Goal: Task Accomplishment & Management: Complete application form

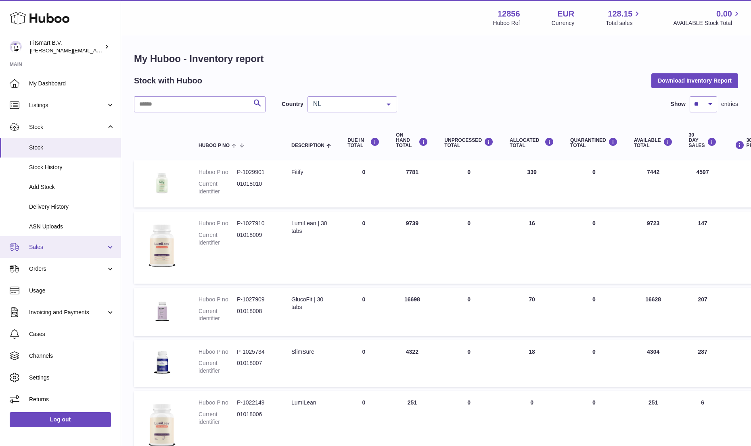
click at [46, 247] on span "Sales" at bounding box center [67, 248] width 77 height 8
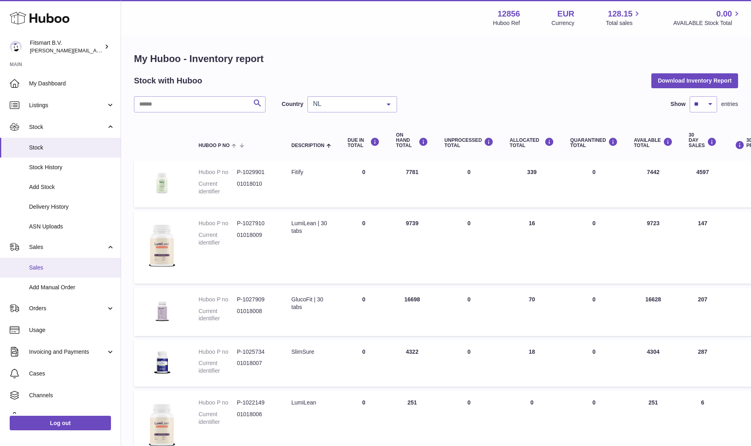
click at [36, 268] on span "Sales" at bounding box center [72, 268] width 86 height 8
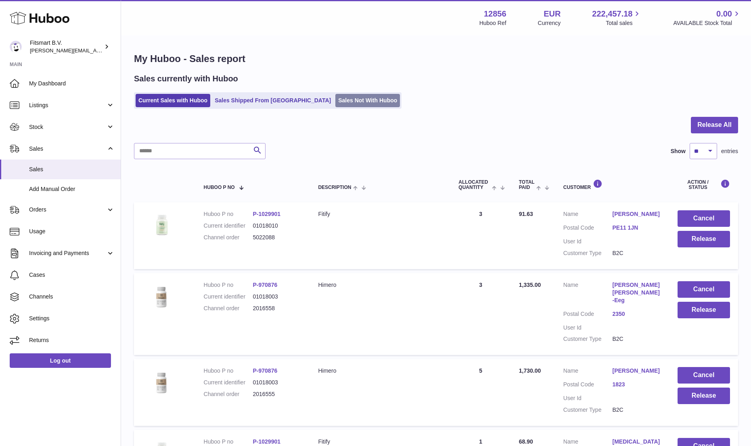
click at [335, 100] on link "Sales Not With Huboo" at bounding box center [367, 100] width 65 height 13
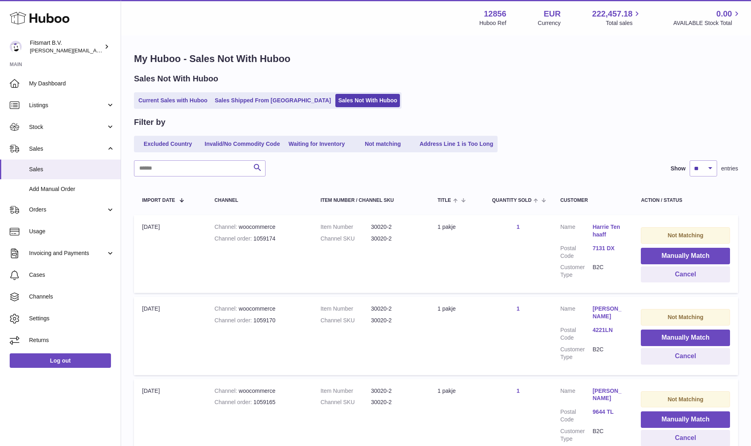
click at [379, 227] on dd "30020-2" at bounding box center [396, 227] width 50 height 8
copy dl "30020-2"
click at [691, 255] on button "Manually Match" at bounding box center [684, 256] width 89 height 17
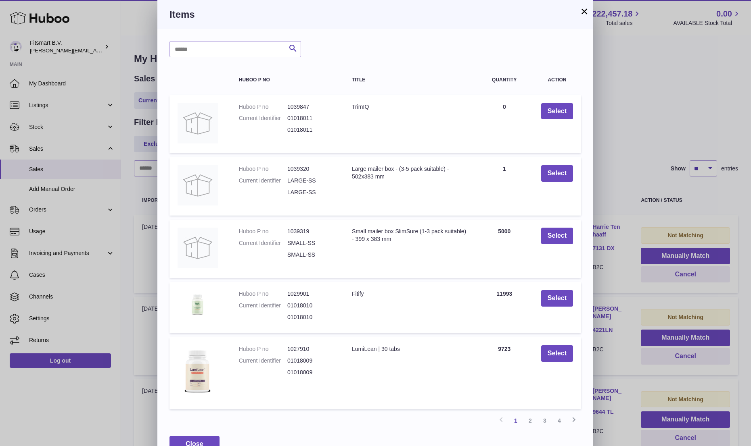
scroll to position [19, 0]
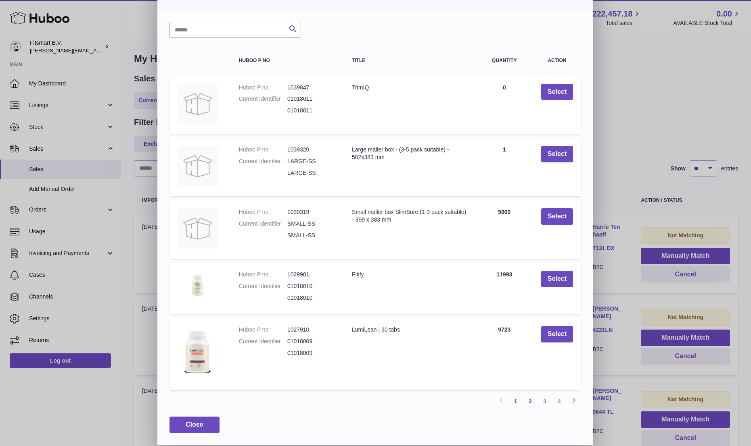
click at [526, 401] on link "2" at bounding box center [530, 401] width 15 height 15
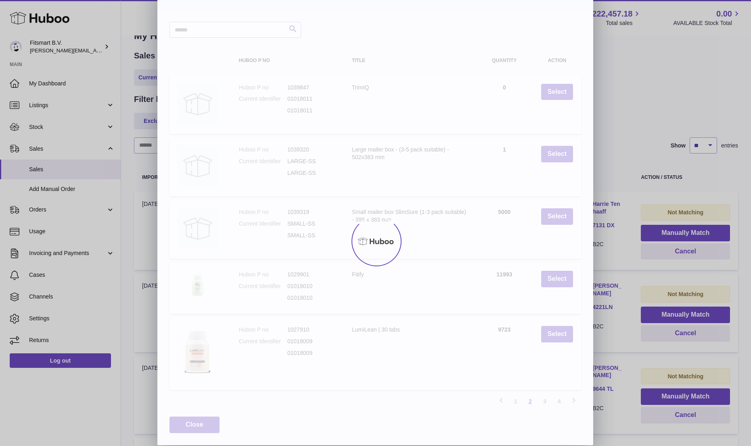
scroll to position [36, 0]
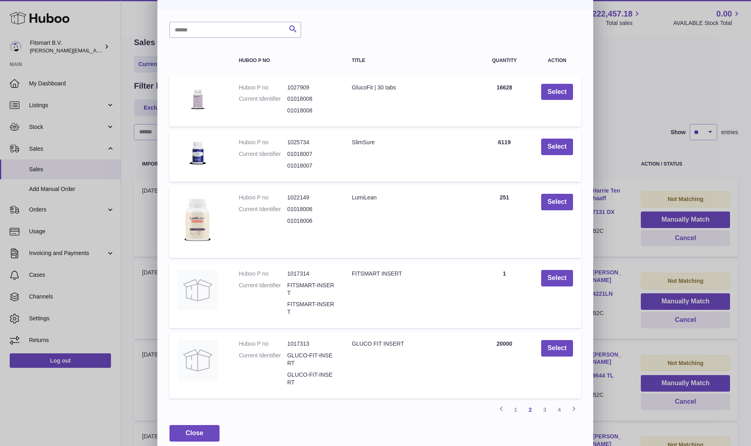
click at [560, 103] on td "Select" at bounding box center [557, 101] width 48 height 51
click at [559, 100] on td "Select" at bounding box center [557, 101] width 48 height 51
click at [546, 84] on button "Select" at bounding box center [557, 92] width 32 height 17
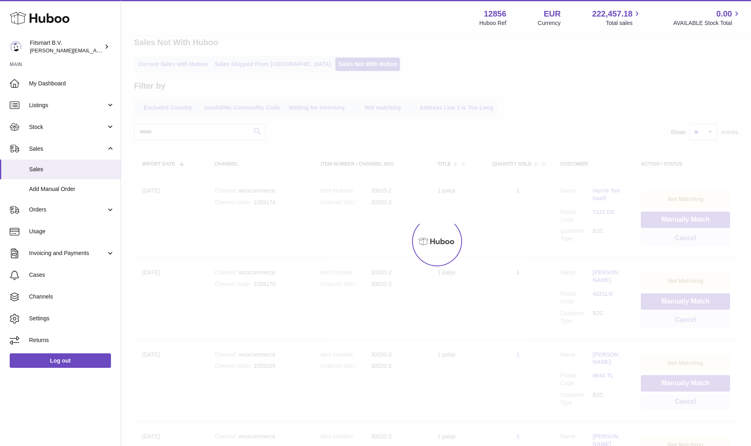
scroll to position [0, 0]
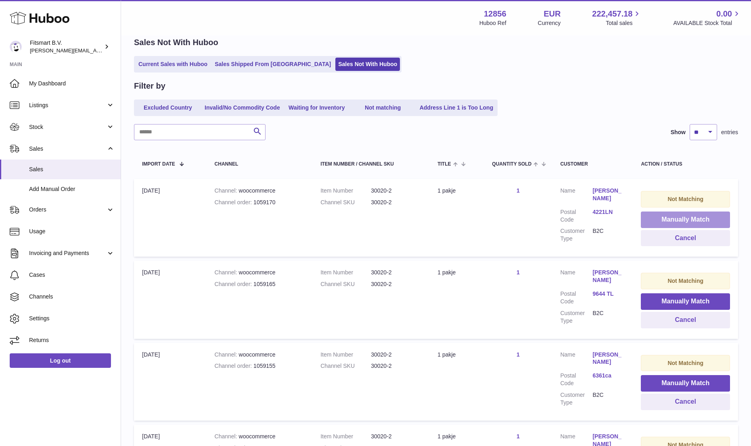
click at [682, 221] on button "Manually Match" at bounding box center [684, 220] width 89 height 17
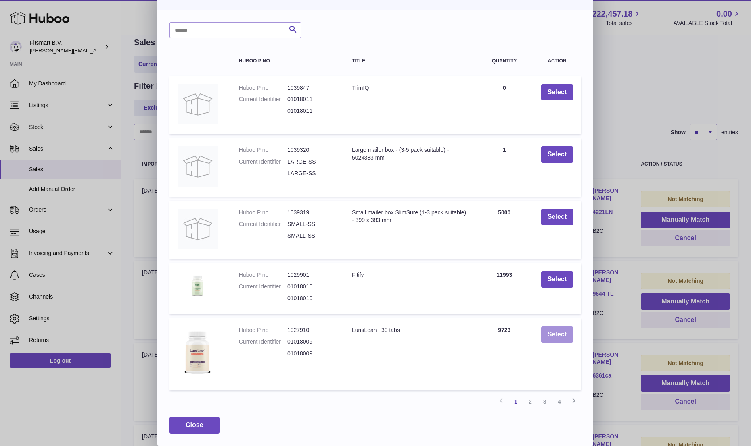
scroll to position [19, 0]
click at [528, 398] on link "2" at bounding box center [530, 401] width 15 height 15
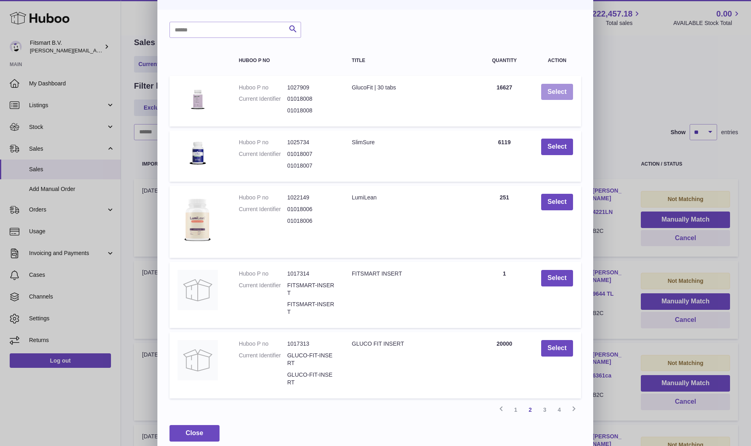
click at [547, 93] on button "Select" at bounding box center [557, 92] width 32 height 17
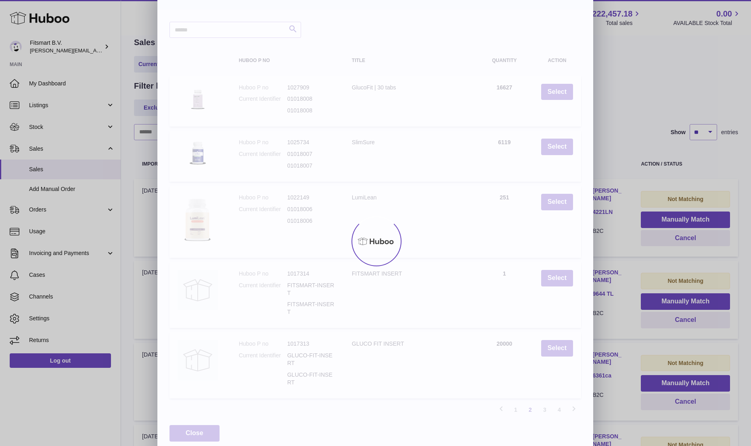
scroll to position [0, 0]
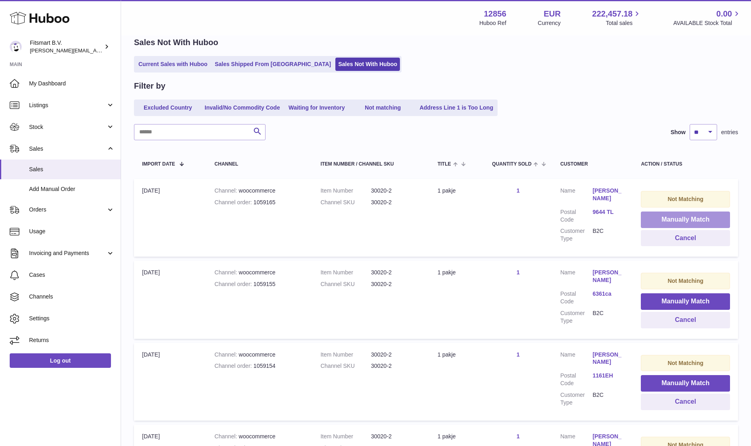
click at [661, 219] on button "Manually Match" at bounding box center [684, 220] width 89 height 17
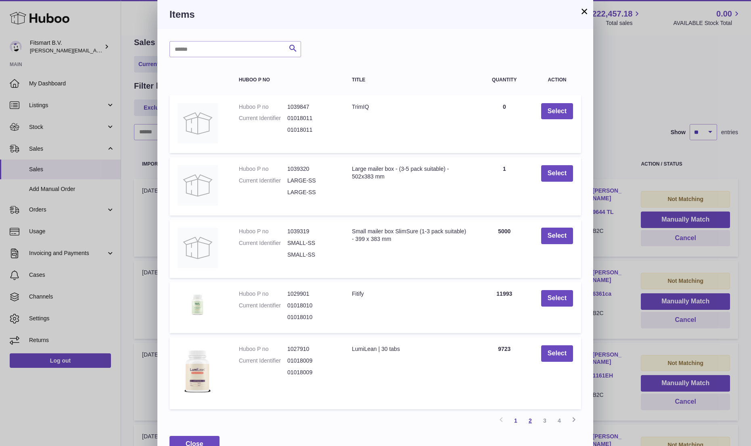
click at [530, 419] on link "2" at bounding box center [530, 421] width 15 height 15
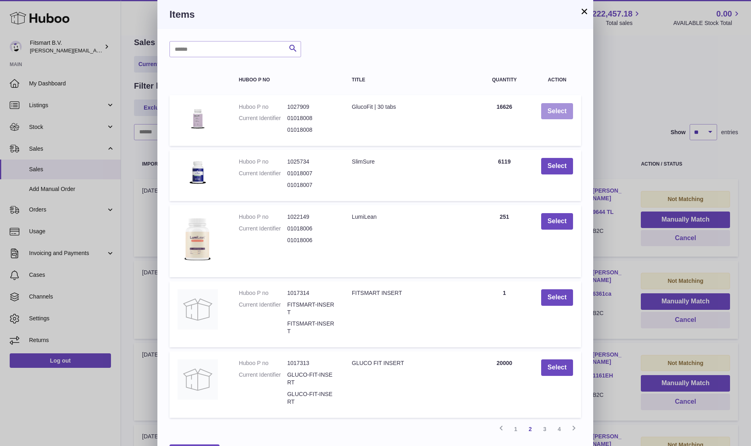
click at [550, 112] on button "Select" at bounding box center [557, 111] width 32 height 17
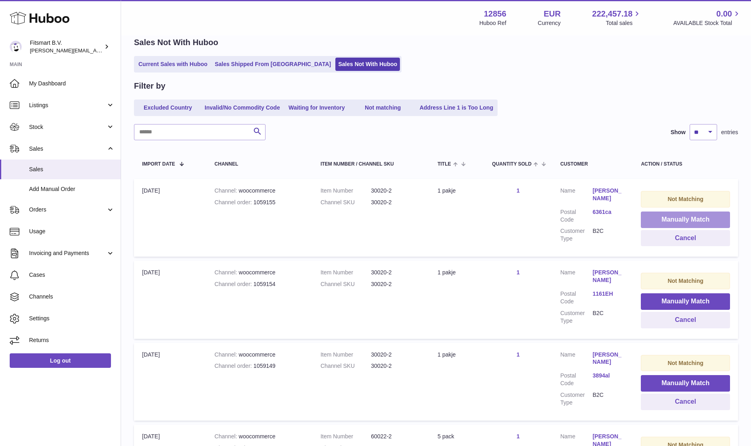
click at [670, 217] on button "Manually Match" at bounding box center [684, 220] width 89 height 17
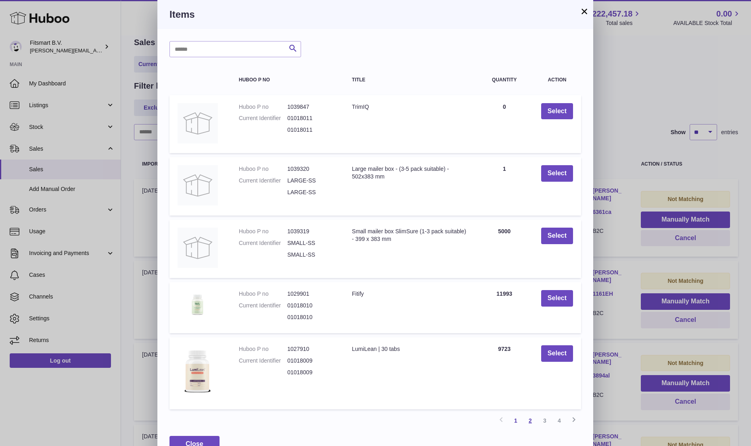
click at [528, 421] on link "2" at bounding box center [530, 421] width 15 height 15
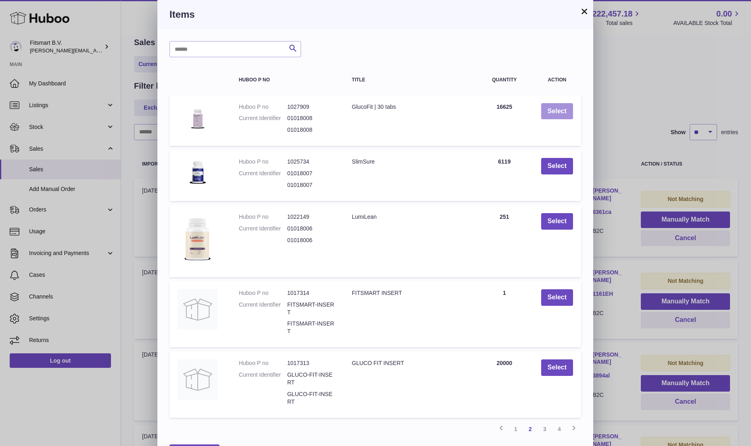
click at [560, 110] on button "Select" at bounding box center [557, 111] width 32 height 17
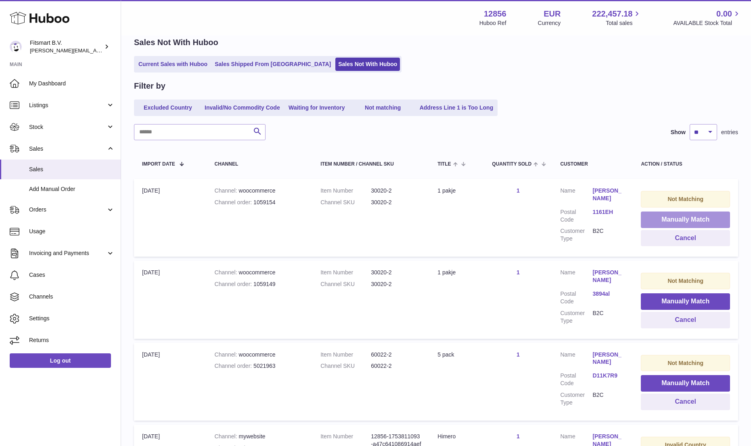
click at [661, 221] on button "Manually Match" at bounding box center [684, 220] width 89 height 17
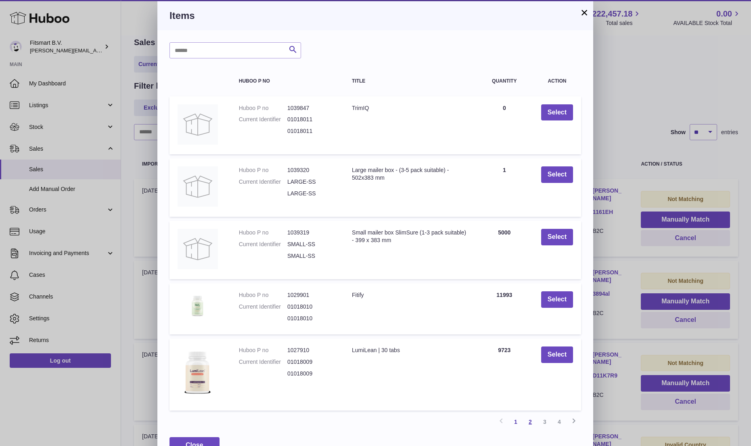
click at [527, 426] on link "2" at bounding box center [530, 422] width 15 height 15
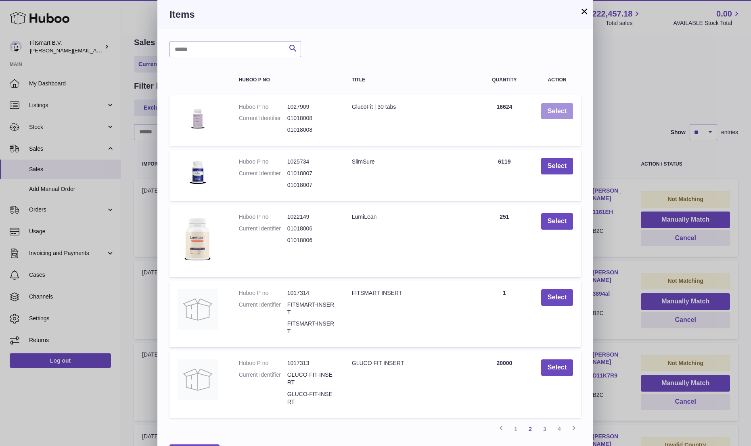
click at [561, 105] on button "Select" at bounding box center [557, 111] width 32 height 17
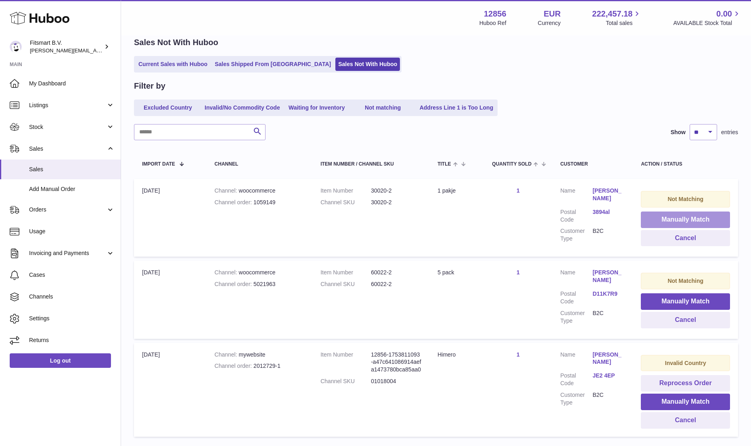
click at [670, 217] on button "Manually Match" at bounding box center [684, 220] width 89 height 17
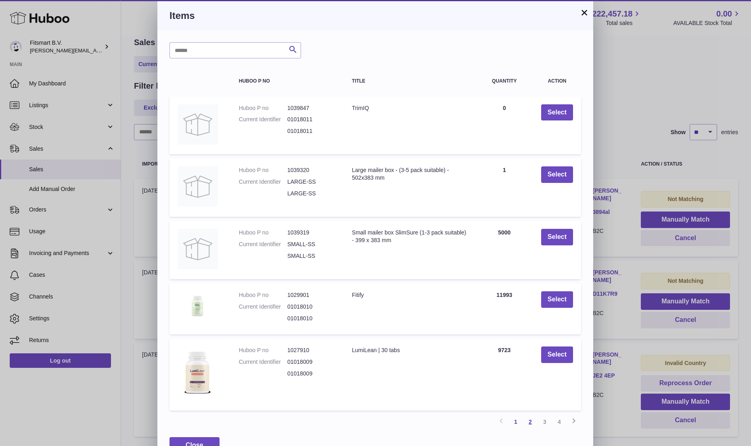
click at [531, 419] on link "2" at bounding box center [530, 422] width 15 height 15
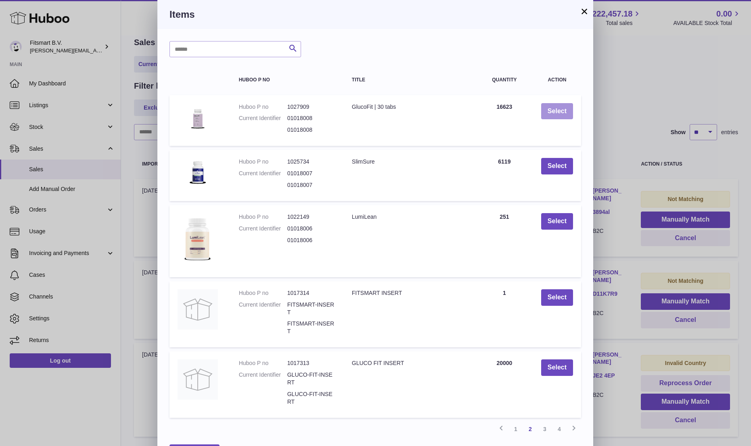
click at [561, 117] on button "Select" at bounding box center [557, 111] width 32 height 17
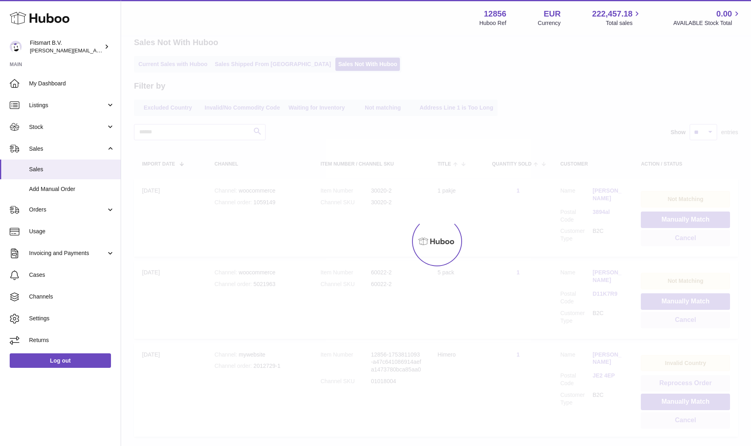
scroll to position [13, 0]
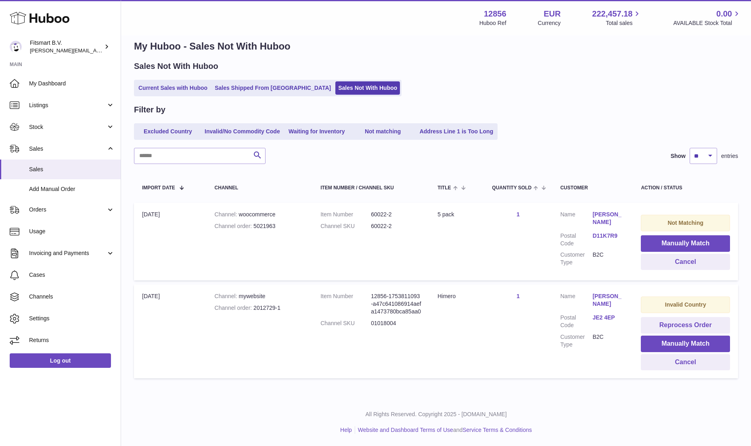
click at [516, 214] on link "1" at bounding box center [517, 214] width 3 height 6
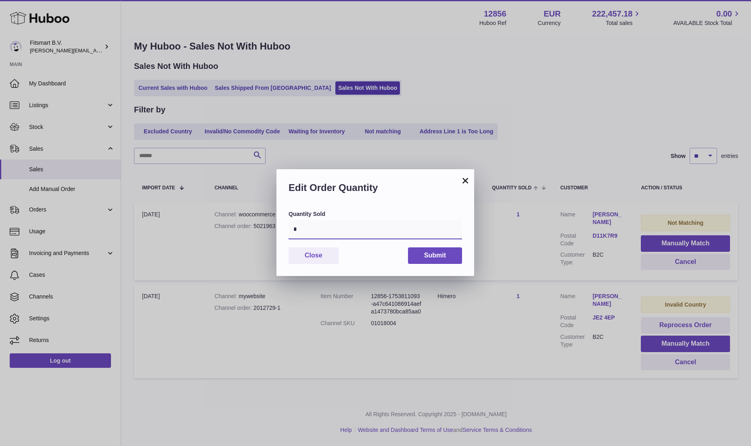
click at [392, 231] on input "*" at bounding box center [374, 229] width 173 height 19
type input "*"
click at [437, 259] on button "Submit" at bounding box center [435, 256] width 54 height 17
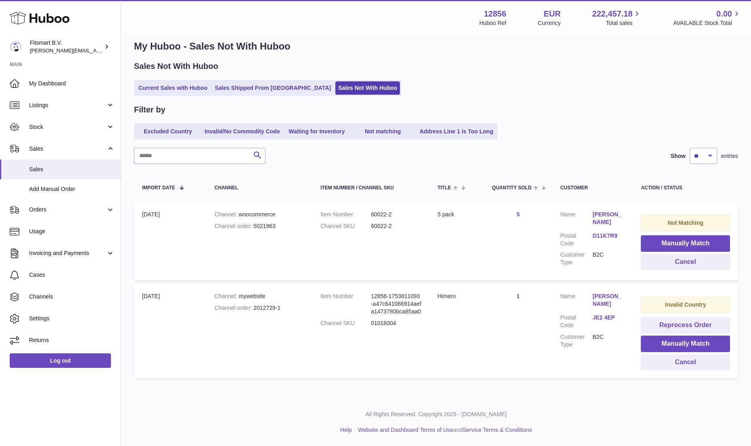
click at [378, 215] on dd "60022-2" at bounding box center [396, 215] width 50 height 8
copy dl "60022-2"
click at [170, 96] on ul "Current Sales with Huboo Sales Shipped From Huboo Sales Not With Huboo" at bounding box center [267, 88] width 267 height 17
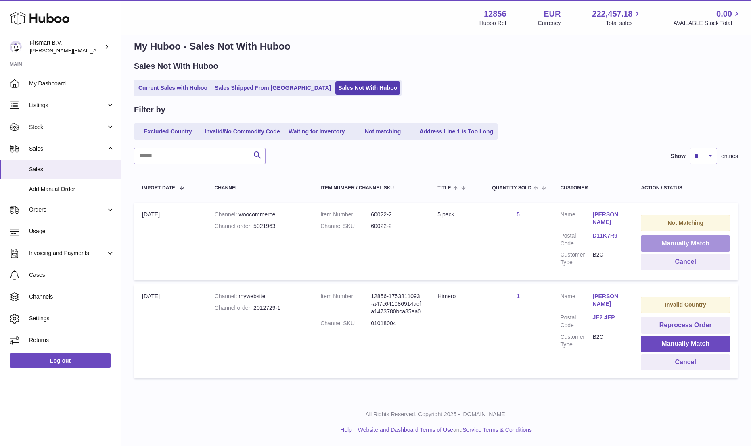
click at [672, 246] on button "Manually Match" at bounding box center [684, 244] width 89 height 17
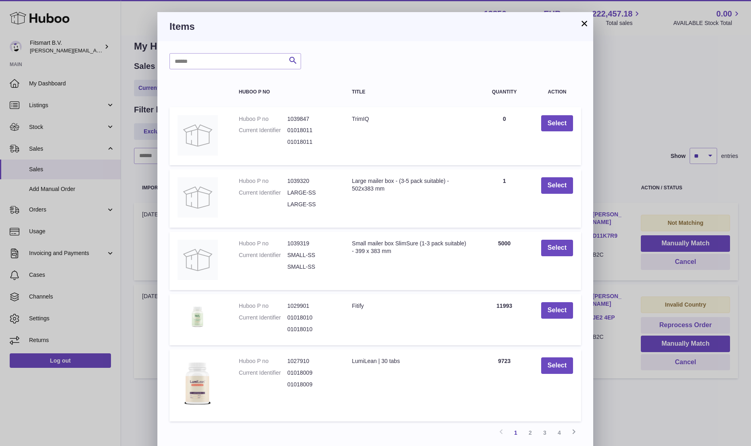
scroll to position [31, 0]
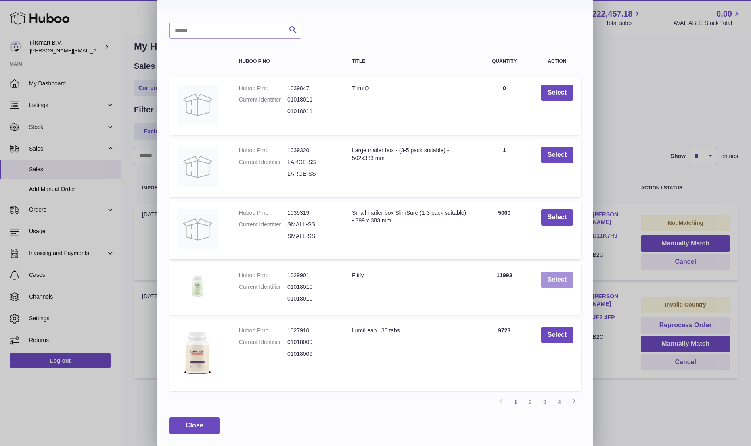
click at [558, 279] on button "Select" at bounding box center [557, 280] width 32 height 17
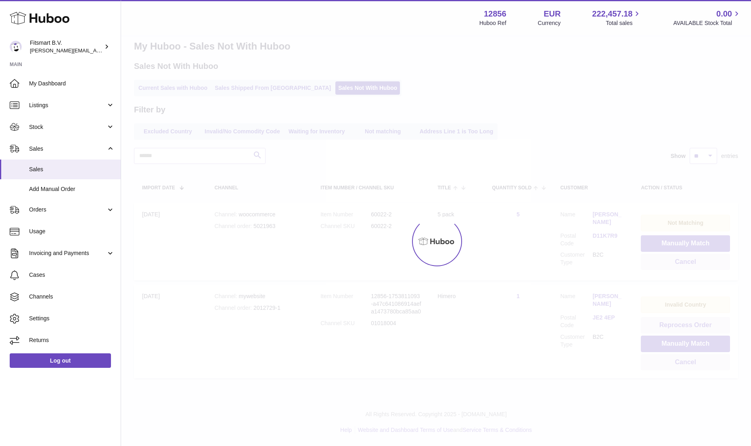
scroll to position [0, 0]
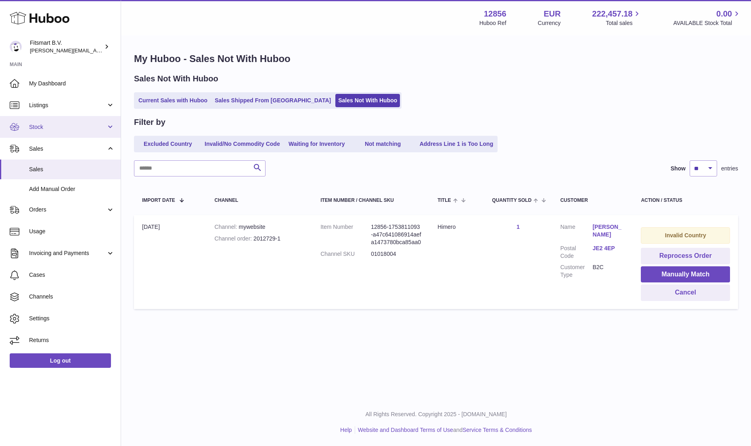
click at [43, 134] on link "Stock" at bounding box center [60, 127] width 121 height 22
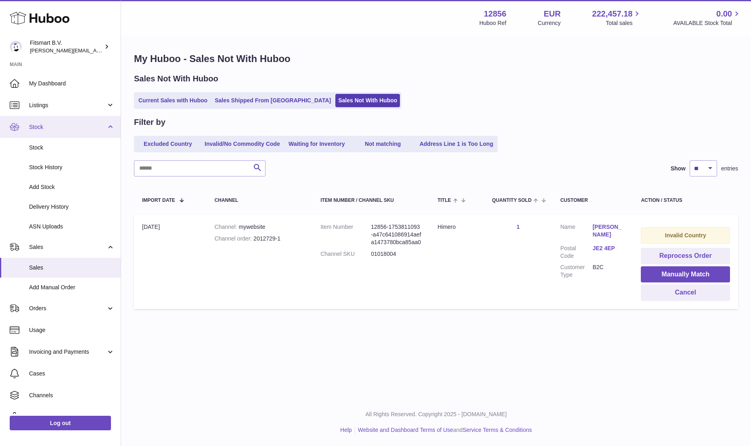
click at [43, 134] on link "Stock" at bounding box center [60, 127] width 121 height 22
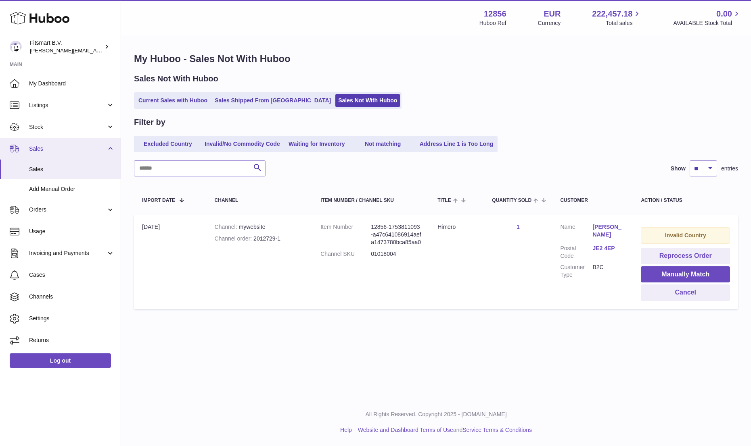
click at [39, 152] on span "Sales" at bounding box center [67, 149] width 77 height 8
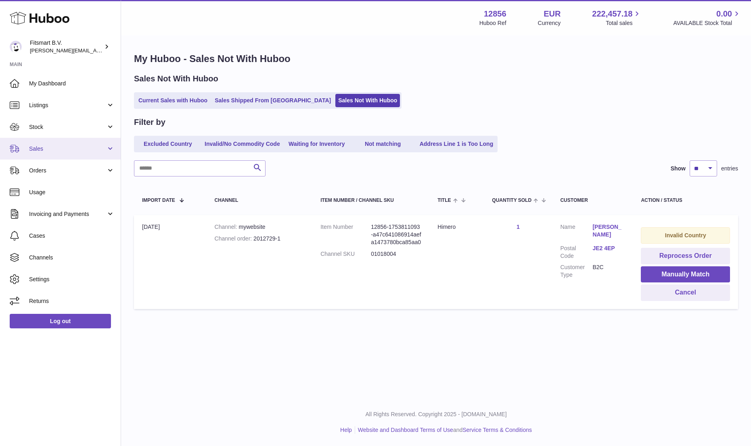
click at [39, 152] on span "Sales" at bounding box center [67, 149] width 77 height 8
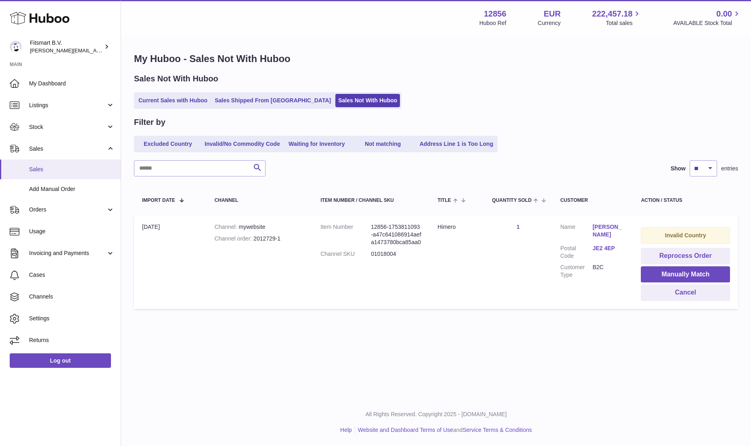
click at [36, 171] on span "Sales" at bounding box center [72, 170] width 86 height 8
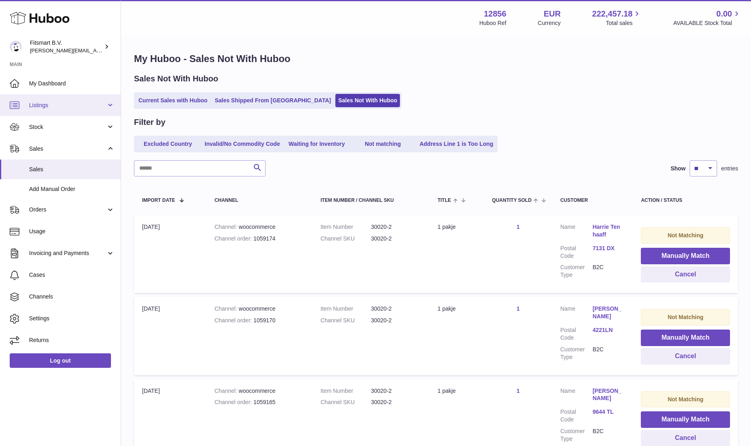
click at [41, 107] on span "Listings" at bounding box center [67, 106] width 77 height 8
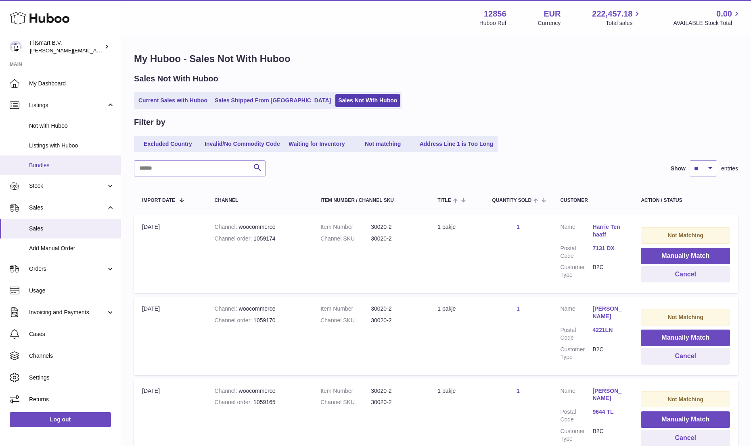
click at [39, 162] on span "Bundles" at bounding box center [72, 166] width 86 height 8
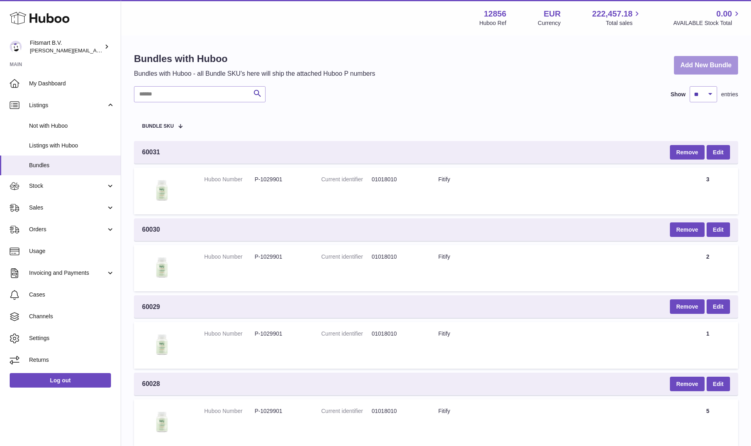
click at [690, 74] on link "Add New Bundle" at bounding box center [706, 65] width 64 height 19
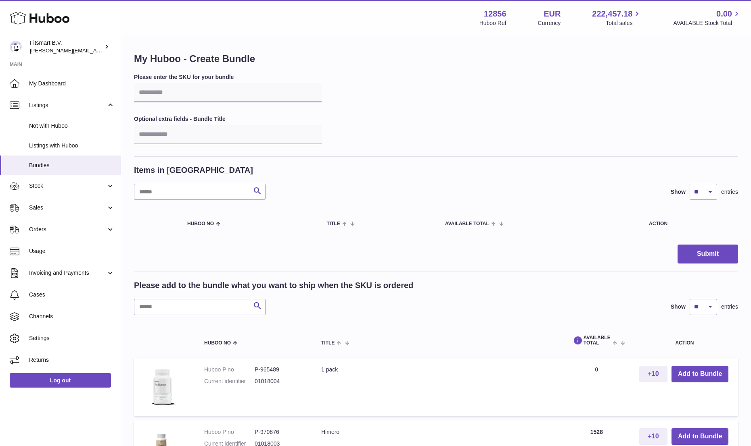
click at [191, 99] on input "text" at bounding box center [228, 92] width 188 height 19
paste input "*******"
type input "*******"
click at [165, 126] on input "text" at bounding box center [228, 134] width 188 height 19
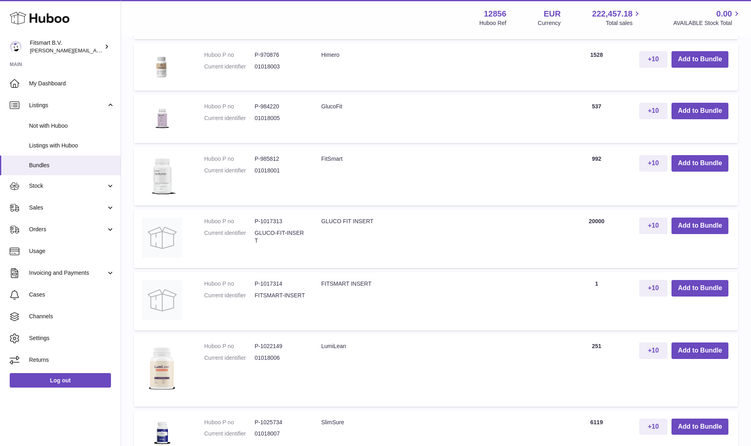
scroll to position [317, 0]
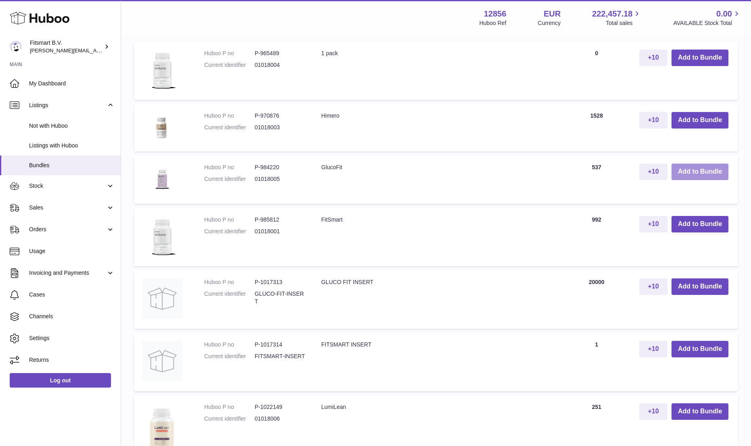
type input "******"
drag, startPoint x: 698, startPoint y: 174, endPoint x: 532, endPoint y: 188, distance: 166.3
click at [532, 188] on tr "Huboo P no P-984220 Current identifier 01018005 GlucoFit Quantity 537 +10 Add t…" at bounding box center [436, 180] width 604 height 48
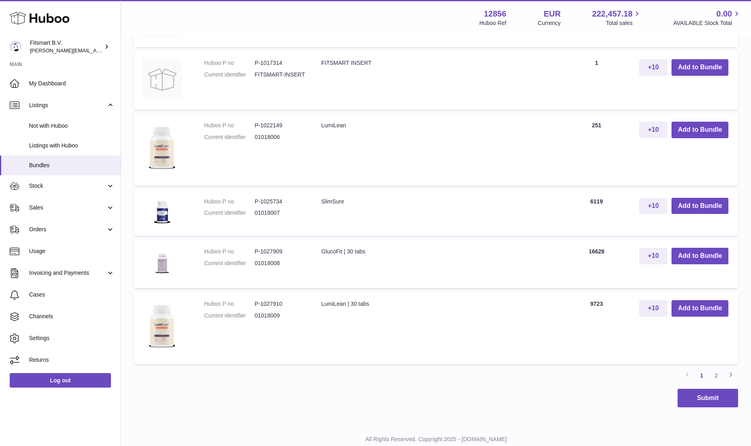
scroll to position [597, 0]
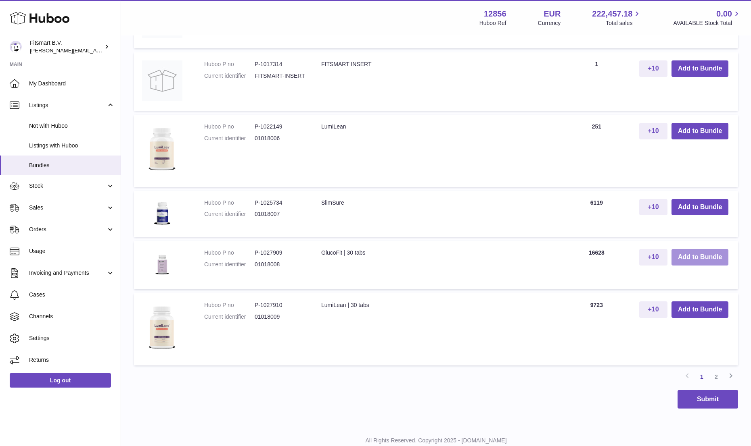
click at [707, 254] on button "Add to Bundle" at bounding box center [699, 257] width 57 height 17
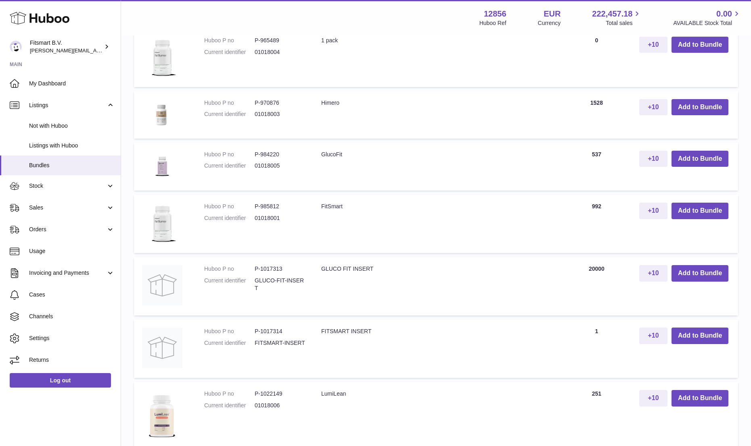
scroll to position [0, 0]
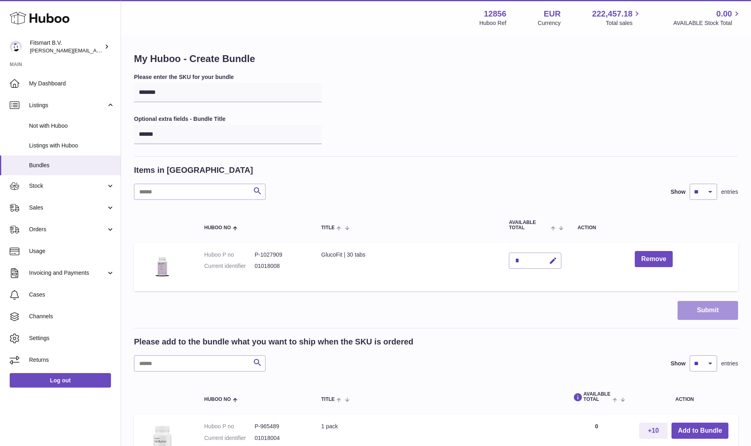
click at [709, 307] on button "Submit" at bounding box center [707, 310] width 60 height 19
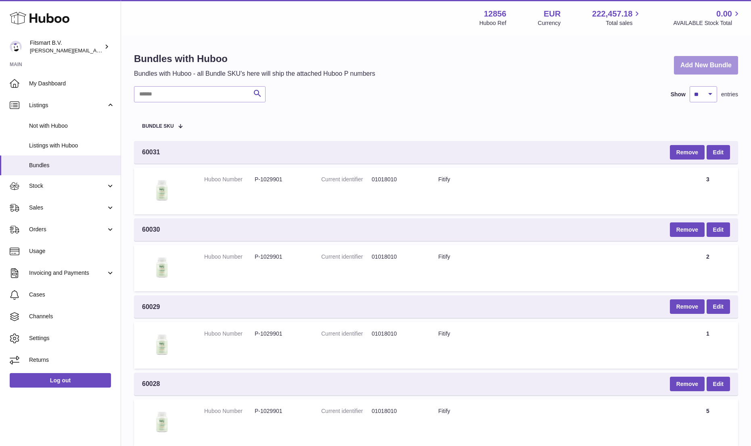
click at [678, 72] on link "Add New Bundle" at bounding box center [706, 65] width 64 height 19
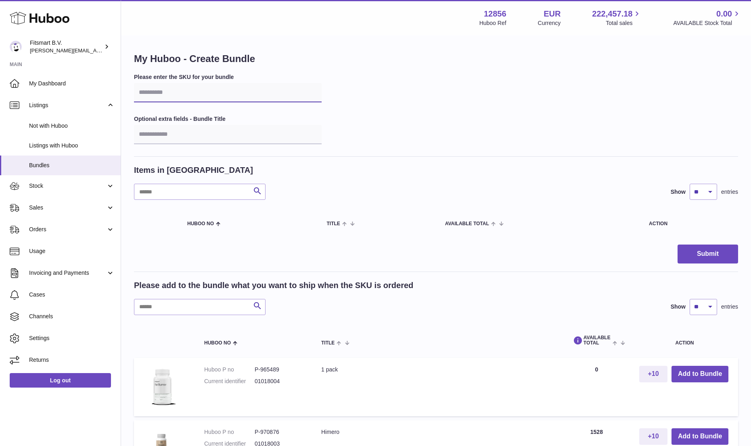
click at [213, 96] on input "text" at bounding box center [228, 92] width 188 height 19
paste input "*******"
type input "*******"
click at [191, 132] on input "text" at bounding box center [228, 134] width 188 height 19
type input "******"
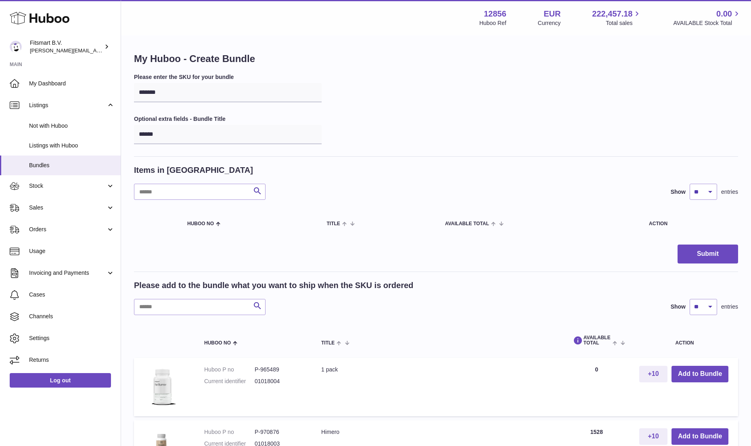
click at [480, 252] on div "Submit" at bounding box center [436, 254] width 604 height 19
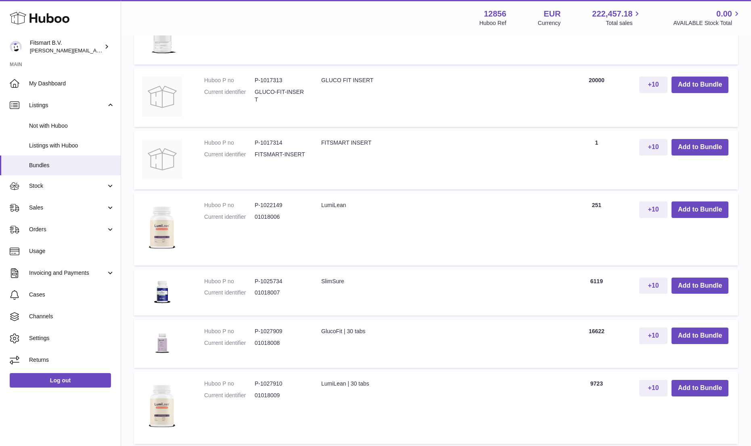
scroll to position [624, 0]
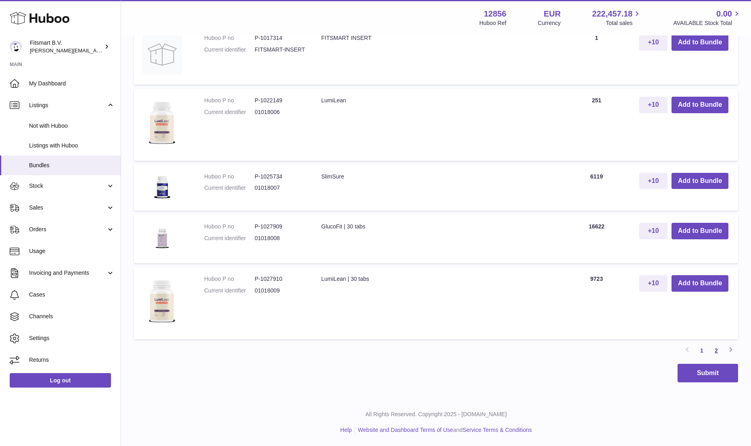
click at [713, 348] on link "2" at bounding box center [716, 351] width 15 height 15
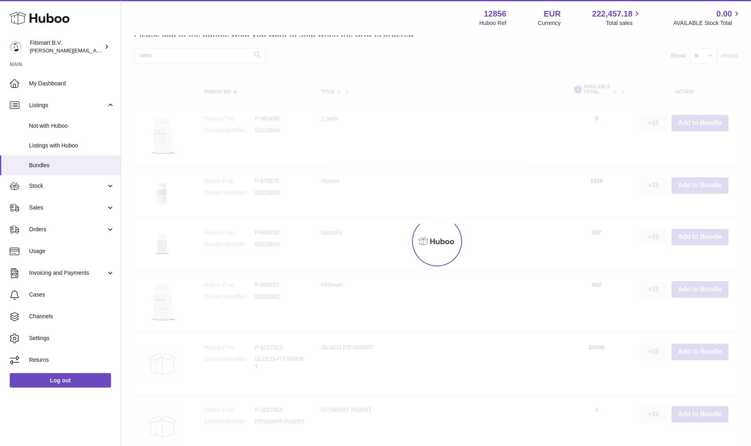
scroll to position [36, 0]
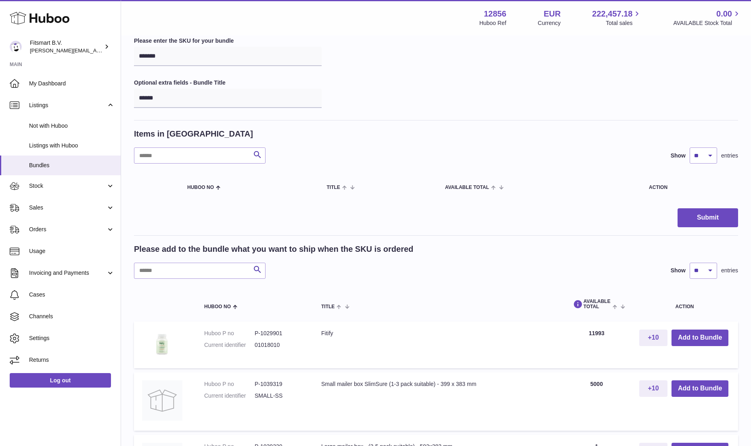
click at [697, 347] on td "+10 Add to Bundle" at bounding box center [684, 345] width 107 height 47
click at [706, 338] on button "Add to Bundle" at bounding box center [699, 338] width 57 height 17
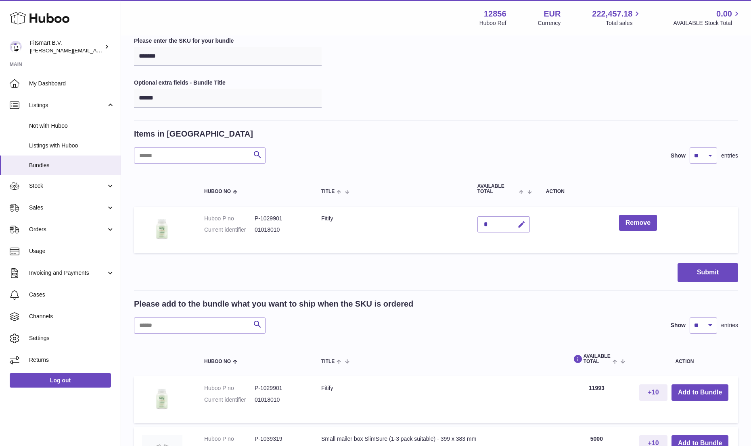
click at [527, 221] on button "button" at bounding box center [520, 225] width 19 height 17
type input "*"
click at [525, 223] on icon "submit" at bounding box center [521, 224] width 7 height 7
click at [716, 275] on button "Submit" at bounding box center [707, 272] width 60 height 19
